Goal: Task Accomplishment & Management: Manage account settings

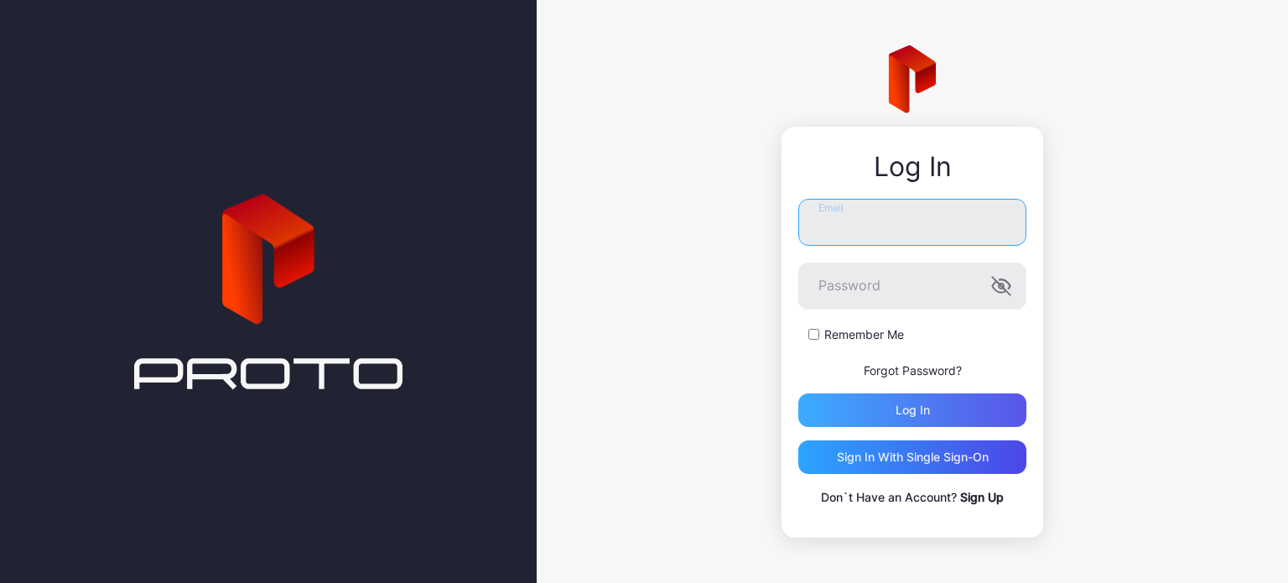
type input "**********"
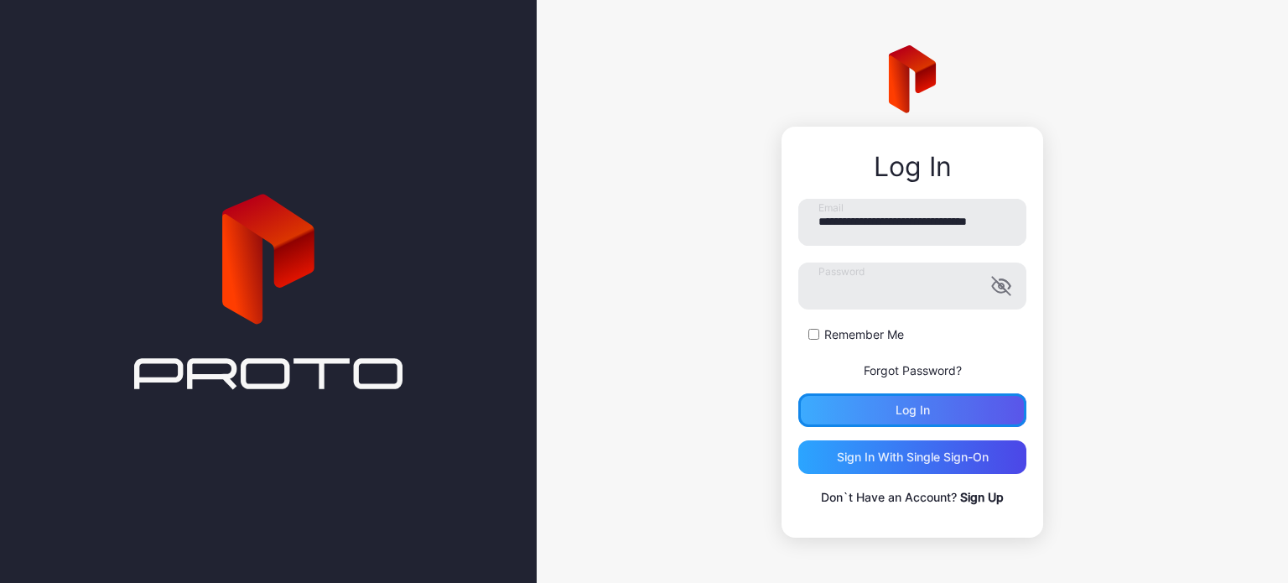
click at [908, 405] on div "Log in" at bounding box center [913, 409] width 34 height 13
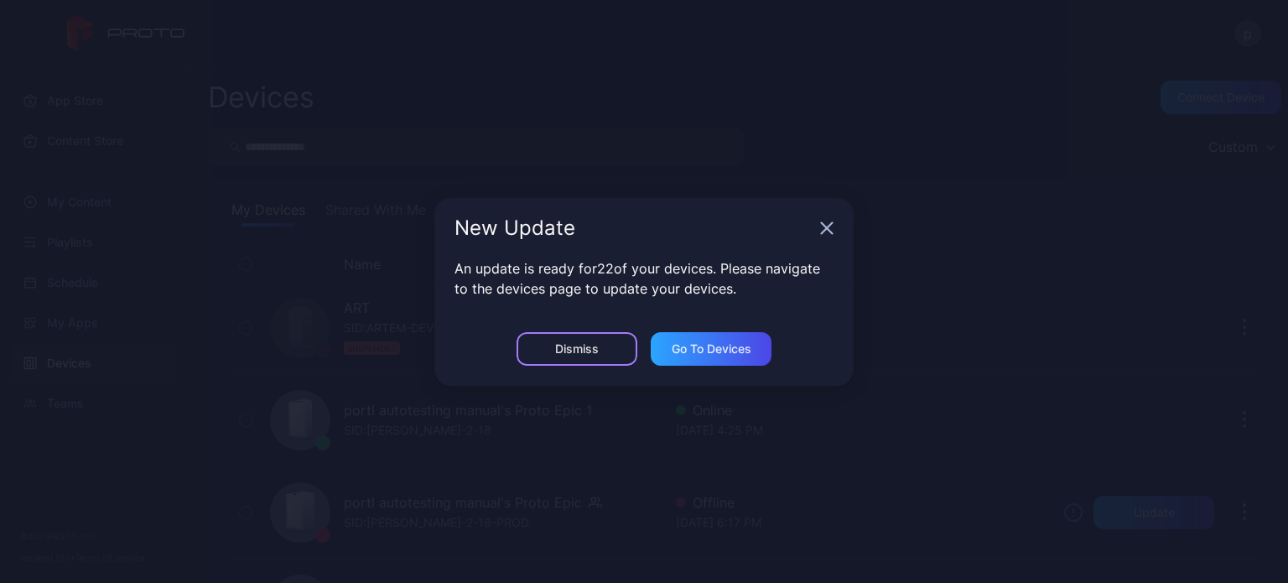
click at [613, 355] on div "Dismiss" at bounding box center [577, 349] width 121 height 34
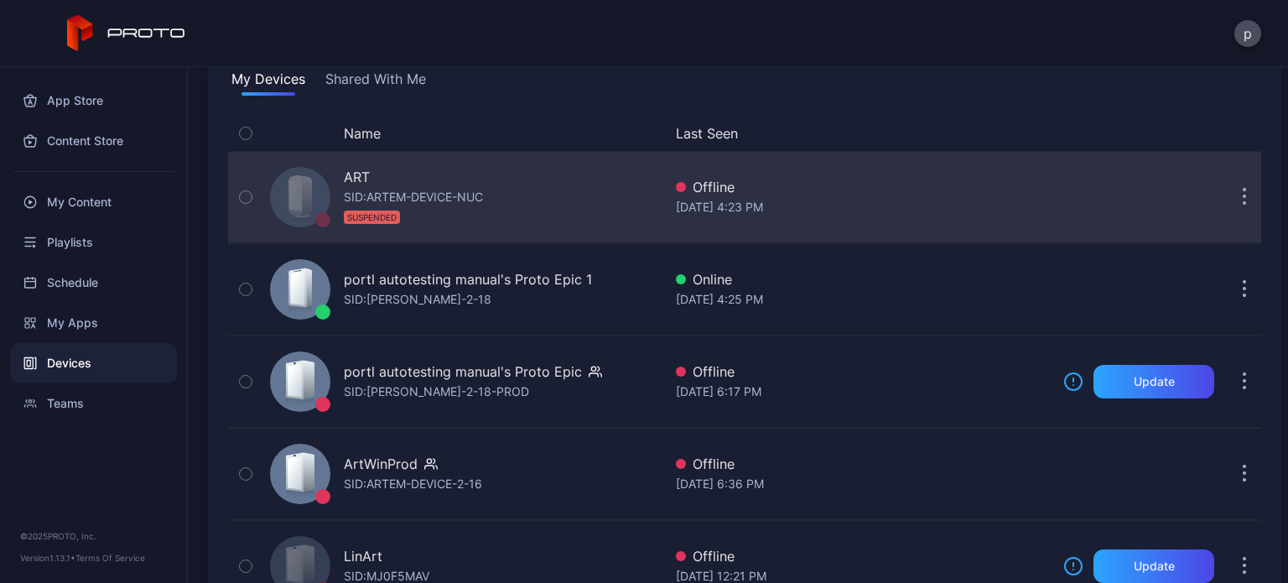
scroll to position [130, 0]
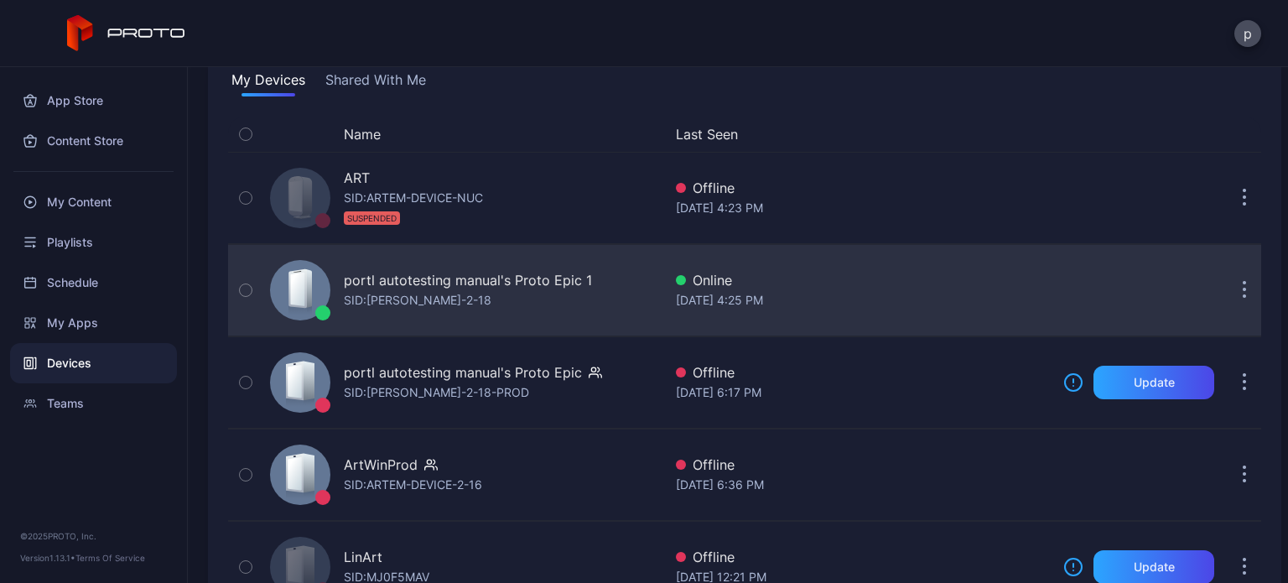
click at [701, 303] on div "[DATE] 4:25 PM" at bounding box center [863, 300] width 374 height 20
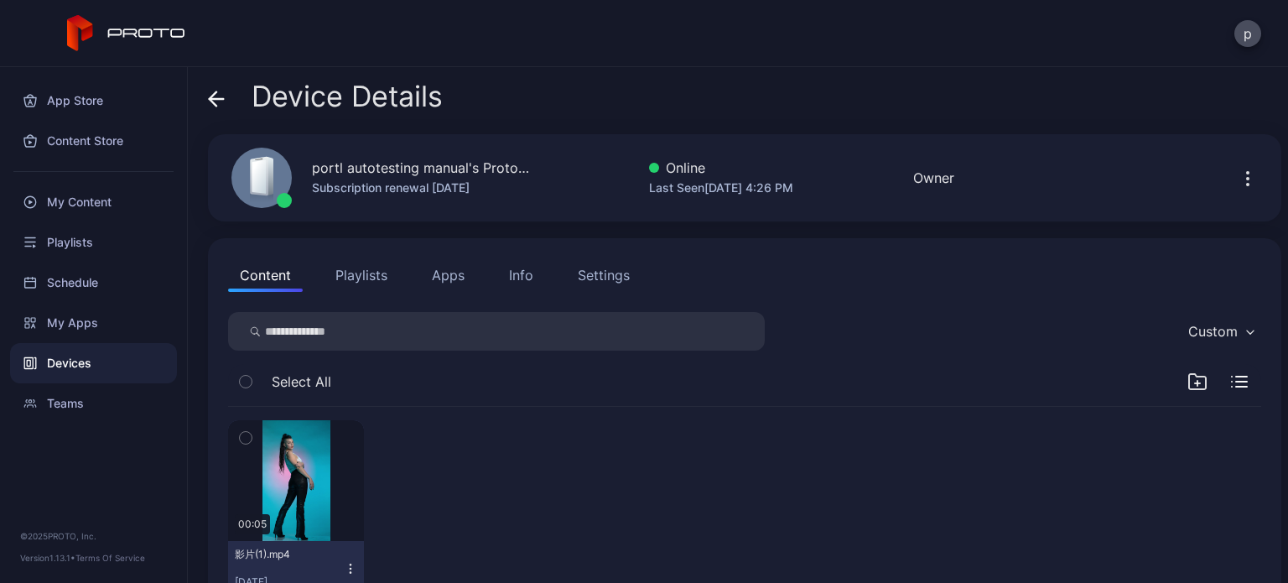
click at [366, 276] on button "Playlists" at bounding box center [361, 275] width 75 height 34
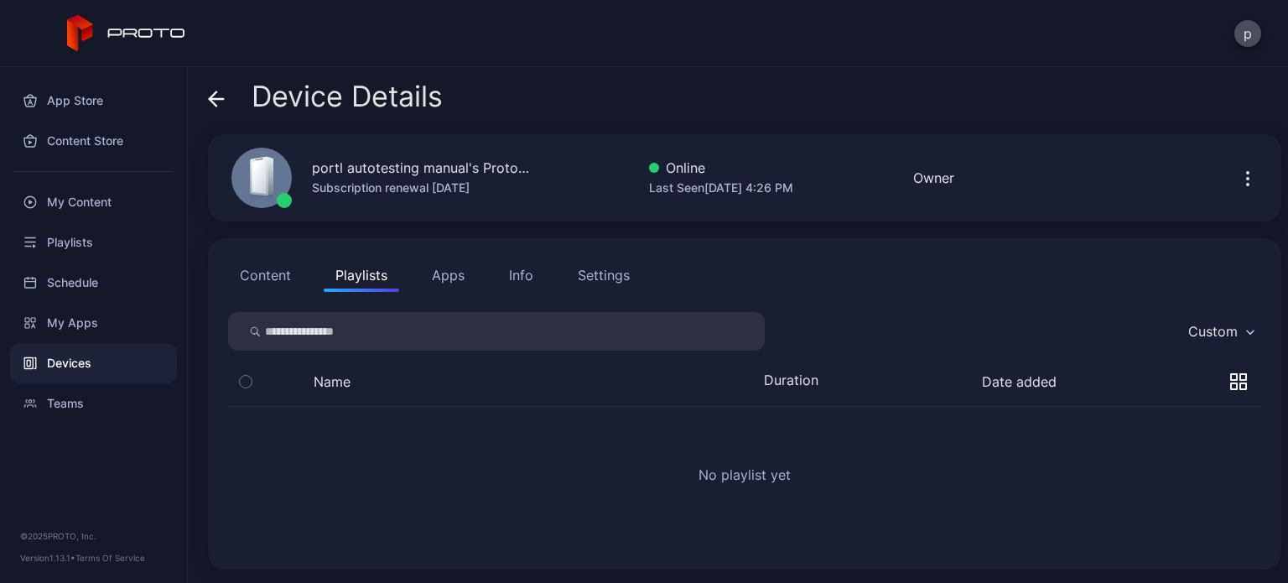
click at [277, 281] on button "Content" at bounding box center [265, 275] width 75 height 34
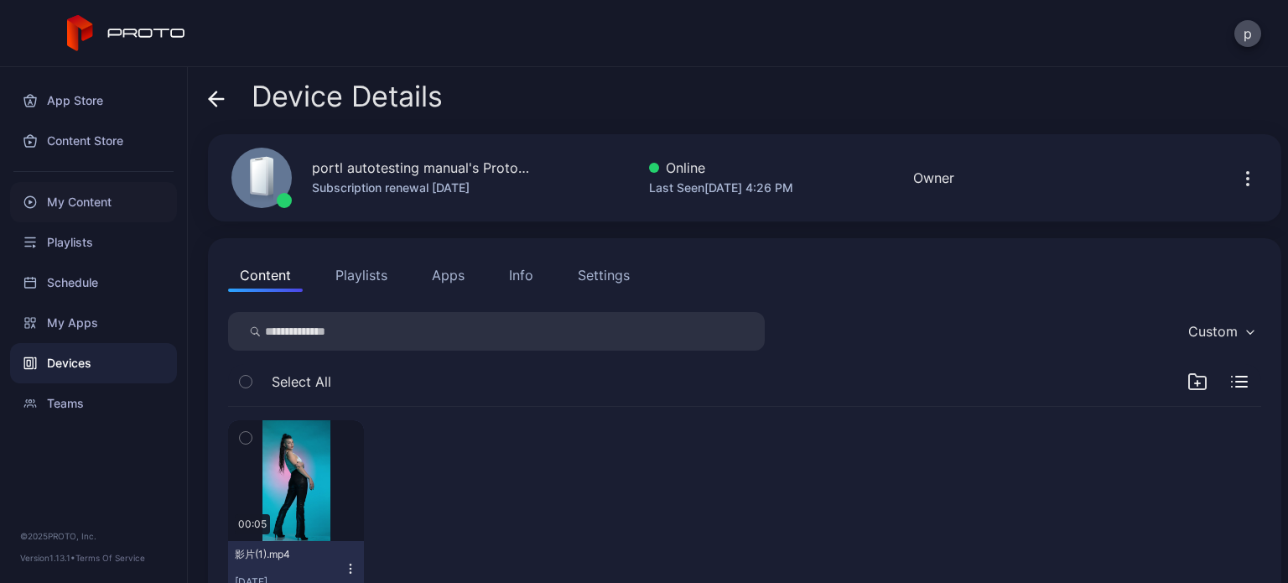
click at [70, 197] on div "My Content" at bounding box center [93, 202] width 167 height 40
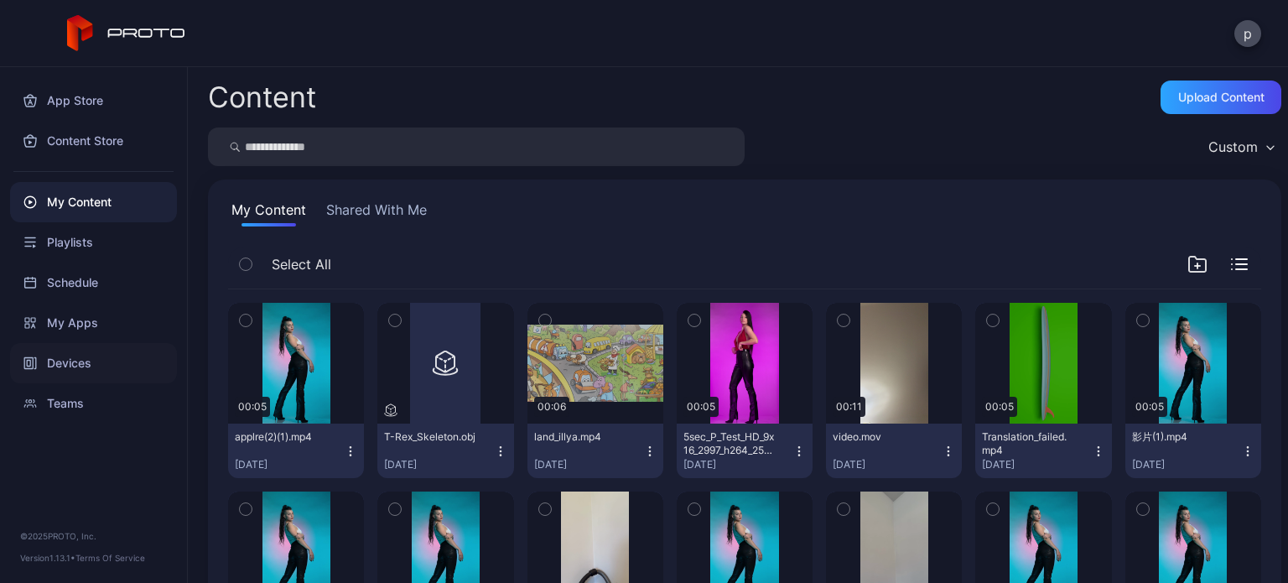
click at [75, 353] on div "Devices" at bounding box center [93, 363] width 167 height 40
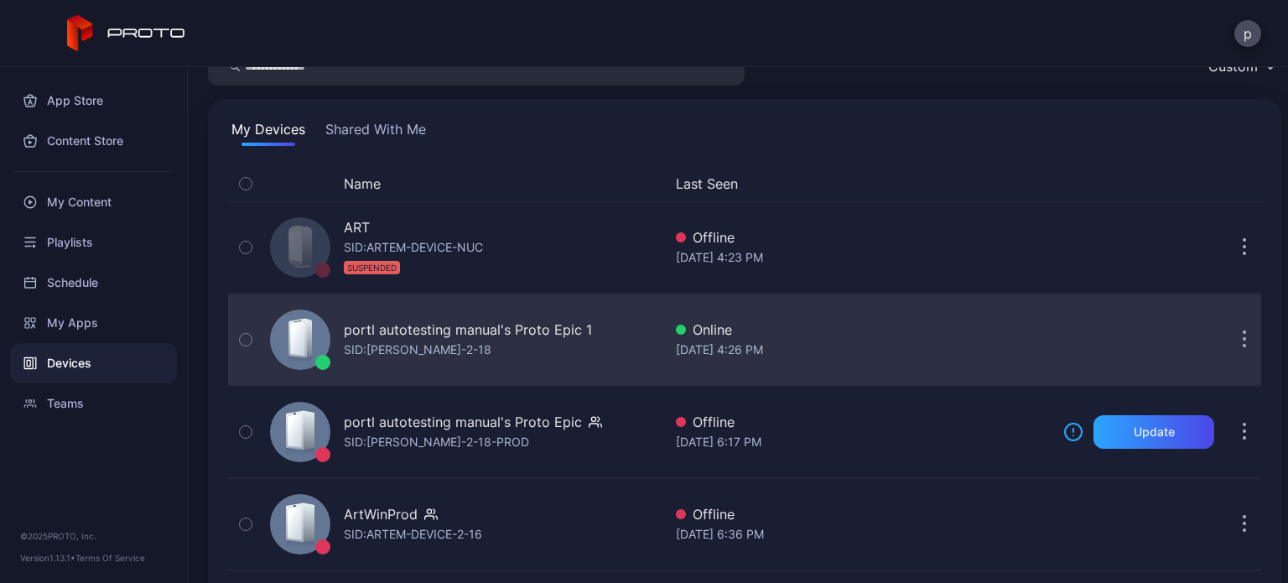
scroll to position [77, 0]
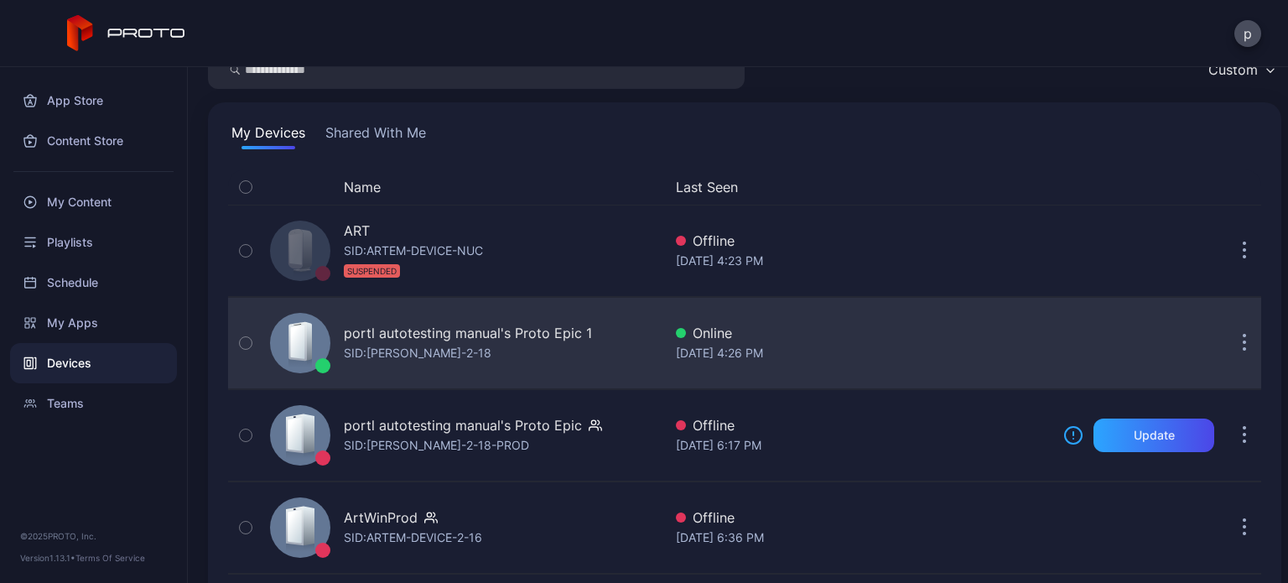
click at [583, 354] on div "portl autotesting manual's Proto Epic 1 SID: ANTON-QA-2-18" at bounding box center [468, 343] width 248 height 40
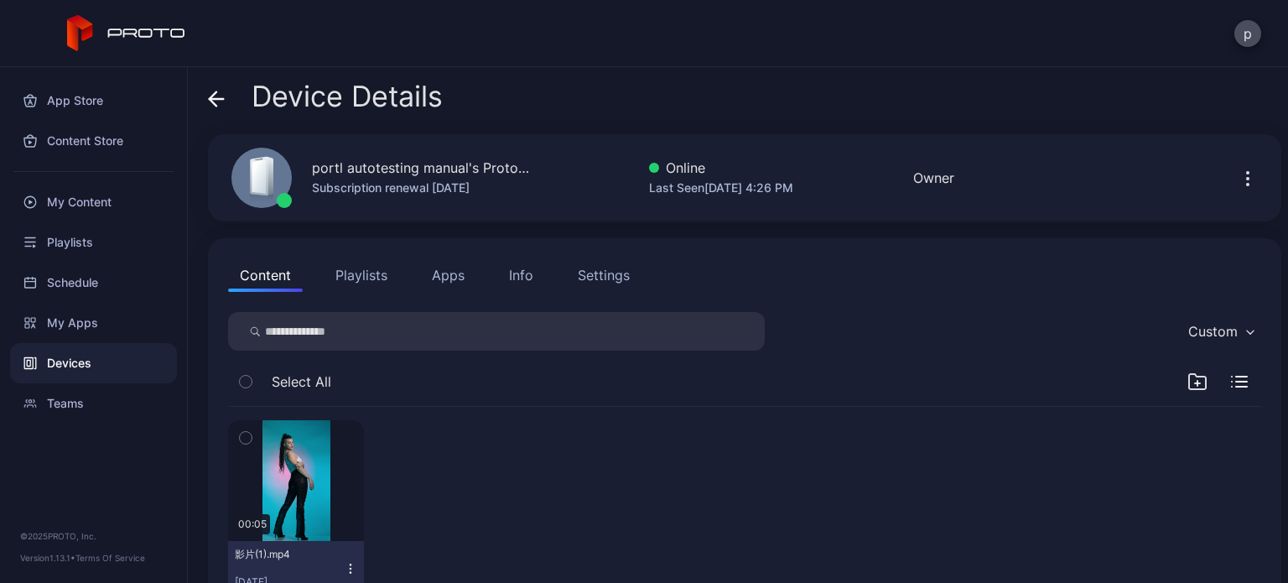
click at [345, 262] on button "Playlists" at bounding box center [361, 275] width 75 height 34
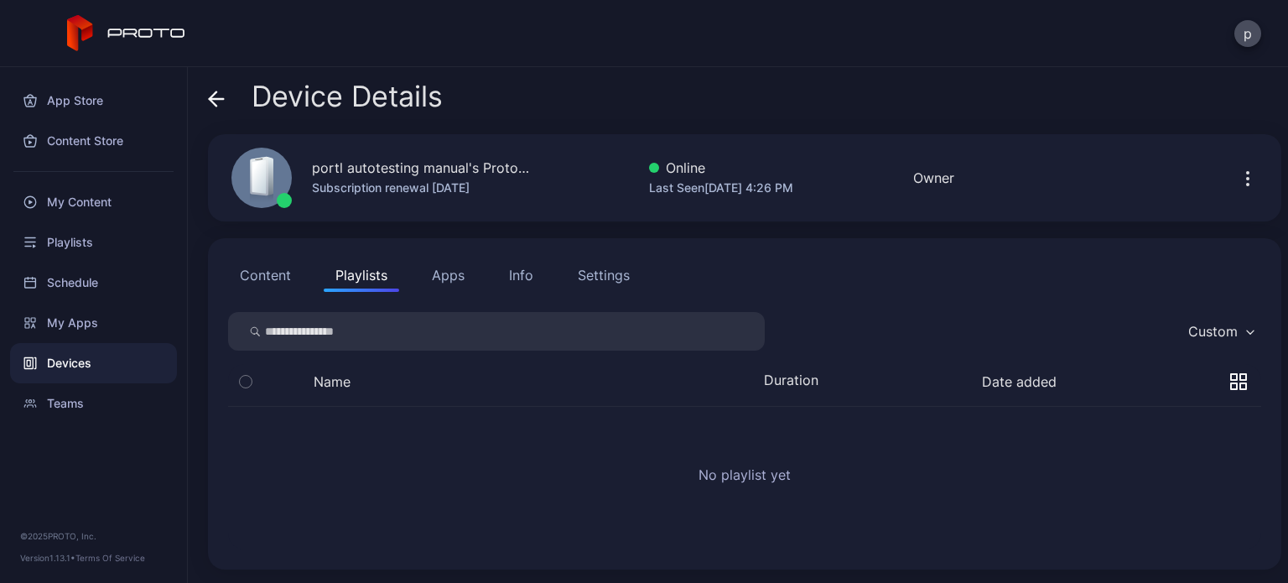
click at [470, 272] on button "Apps" at bounding box center [448, 275] width 56 height 34
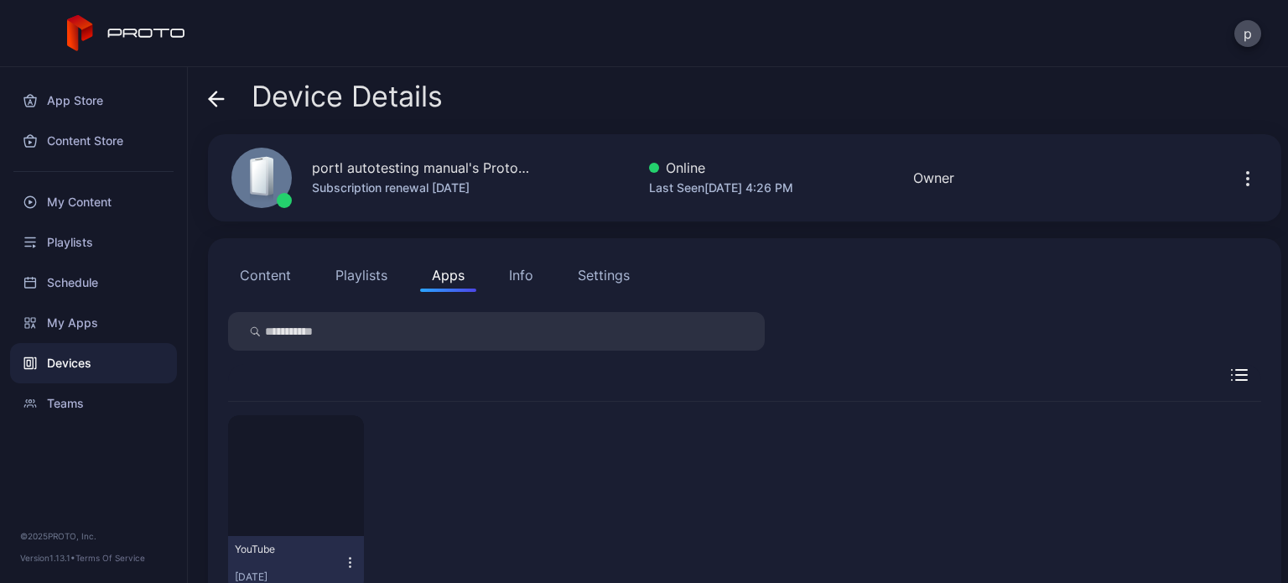
click at [346, 273] on button "Playlists" at bounding box center [361, 275] width 75 height 34
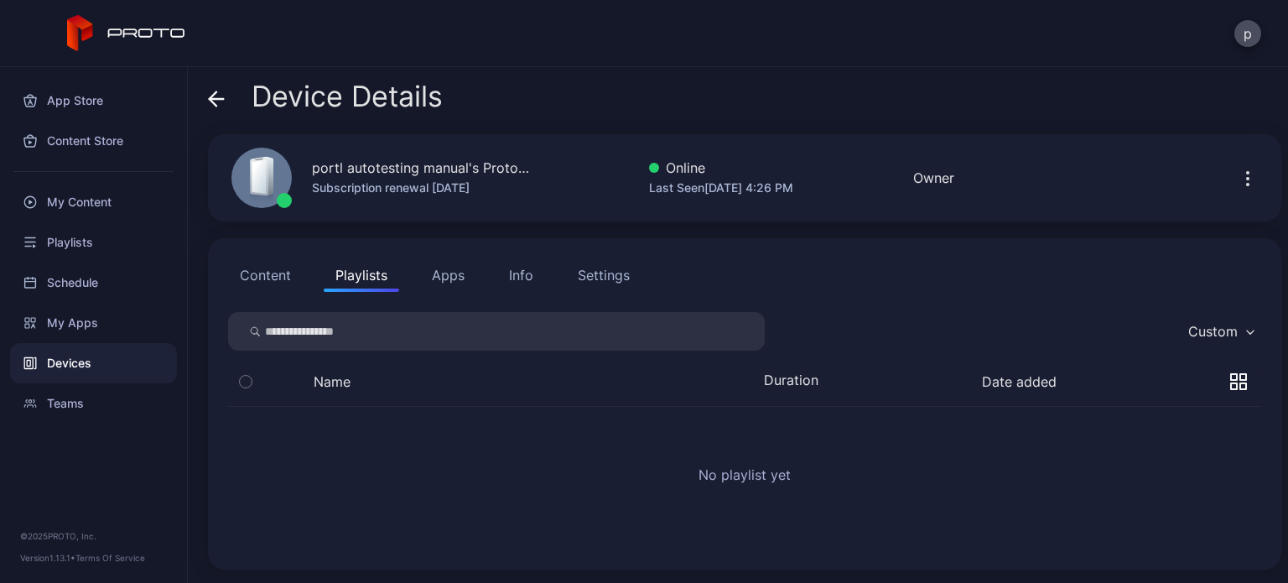
click at [464, 274] on button "Apps" at bounding box center [448, 275] width 56 height 34
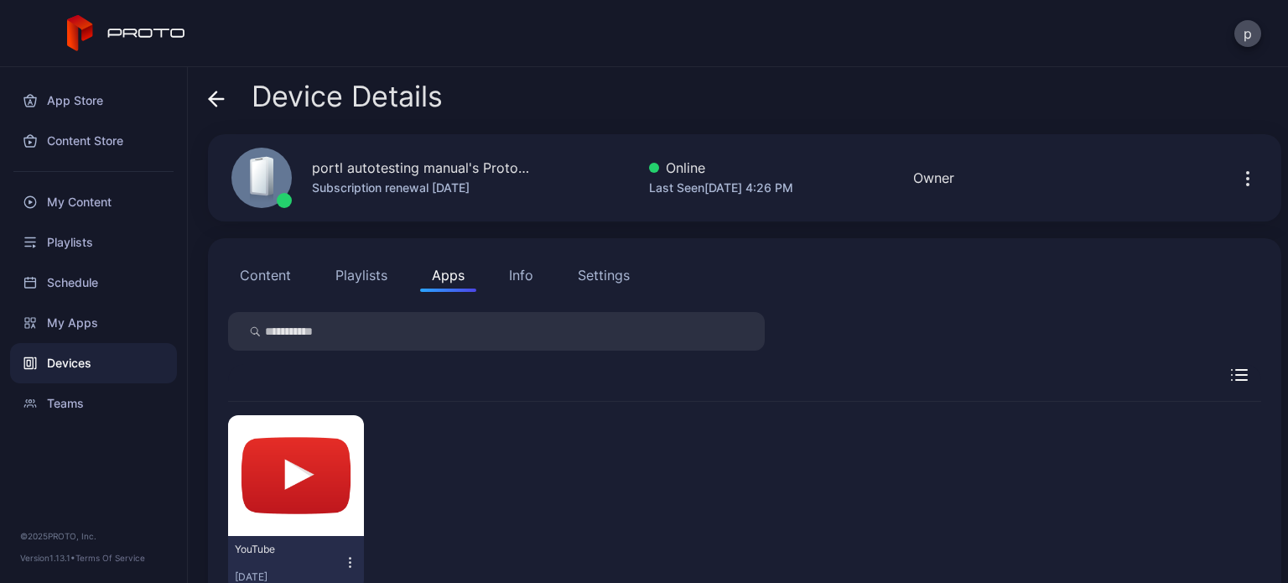
scroll to position [55, 0]
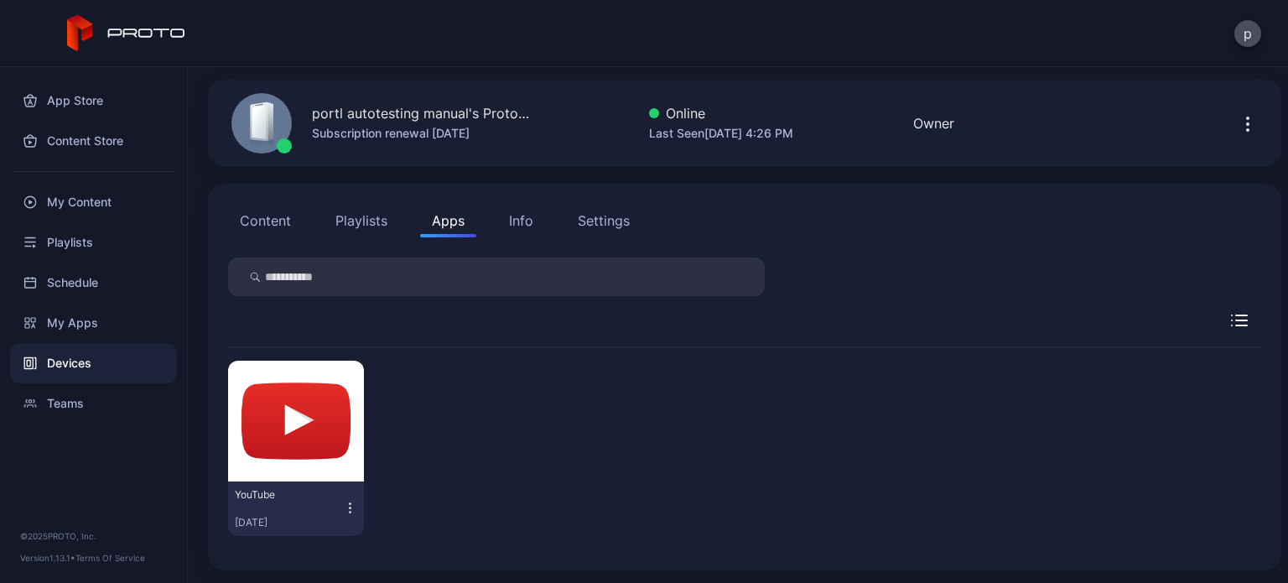
click at [278, 214] on button "Content" at bounding box center [265, 221] width 75 height 34
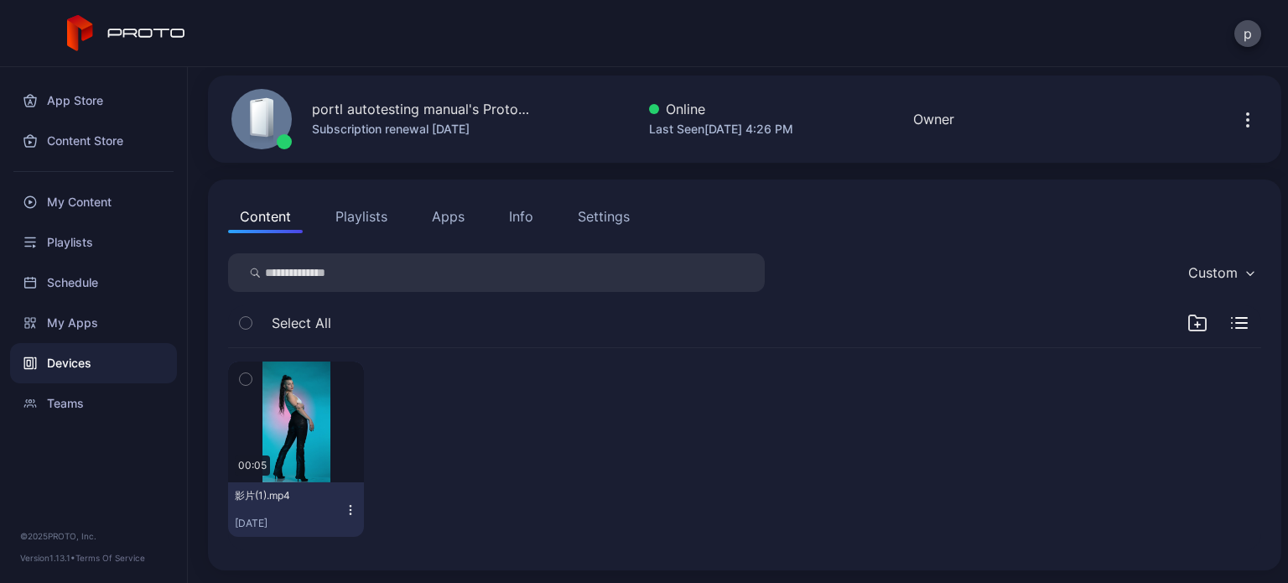
scroll to position [0, 0]
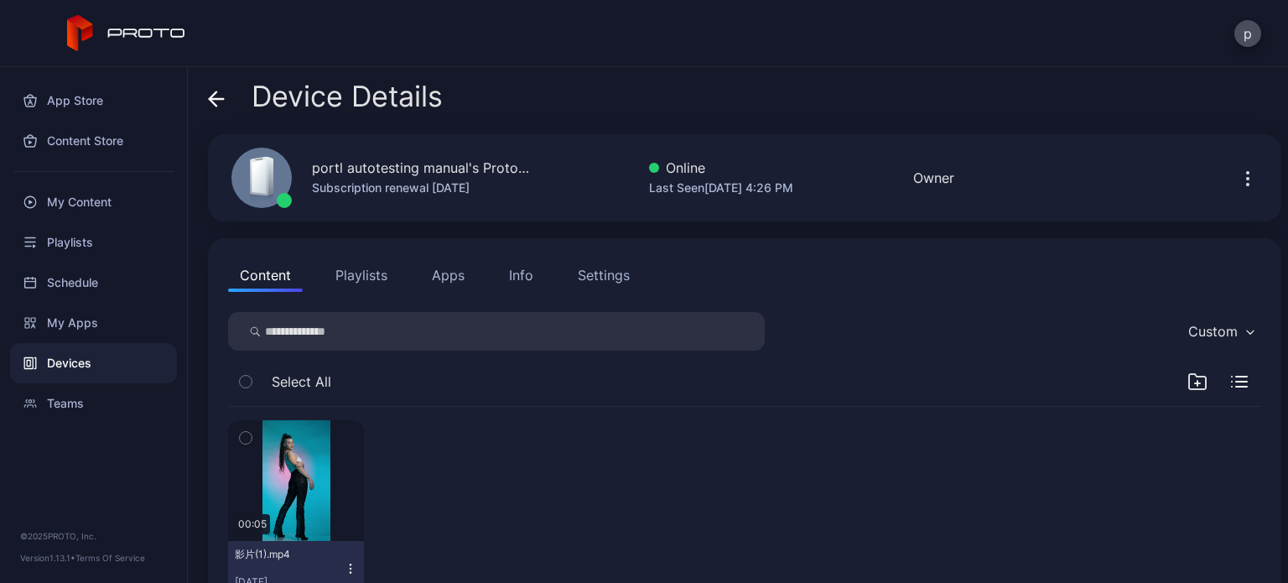
click at [608, 422] on div "00:05 影片(1).mp4 [DATE]" at bounding box center [744, 508] width 1033 height 202
